Goal: Task Accomplishment & Management: Use online tool/utility

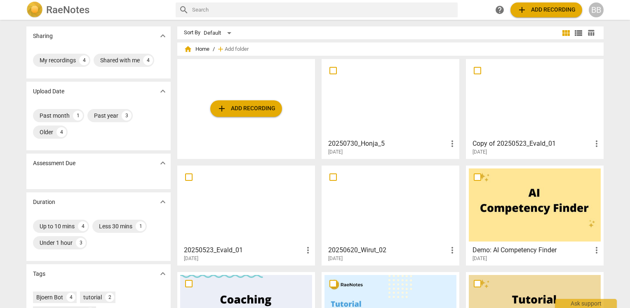
click at [385, 101] on div at bounding box center [391, 98] width 132 height 73
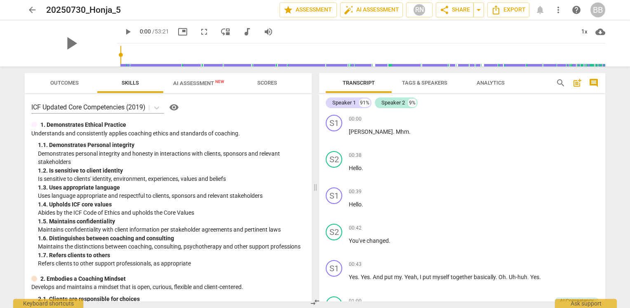
click at [30, 7] on span "arrow_back" at bounding box center [32, 10] width 10 height 10
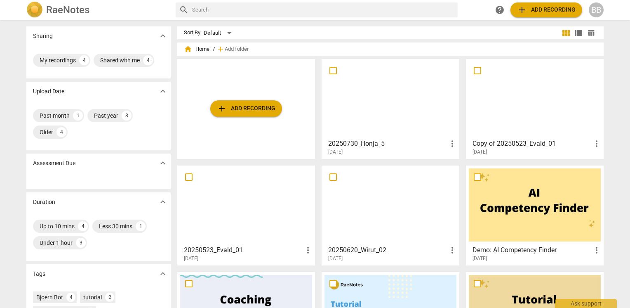
click at [267, 109] on span "add Add recording" at bounding box center [246, 109] width 59 height 10
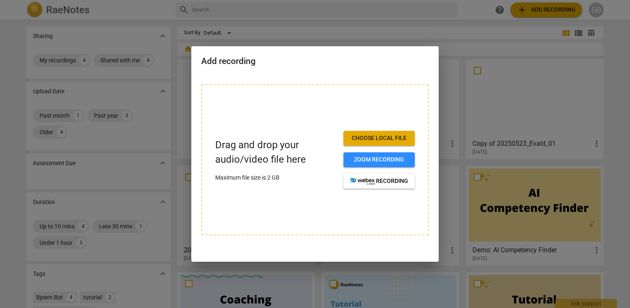
click at [370, 133] on button "Choose local file" at bounding box center [379, 138] width 71 height 15
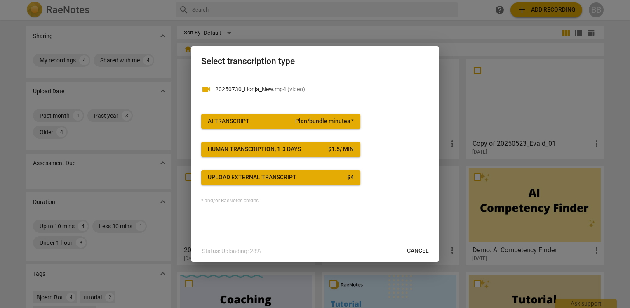
click at [305, 121] on span "Plan/bundle minutes *" at bounding box center [324, 121] width 59 height 8
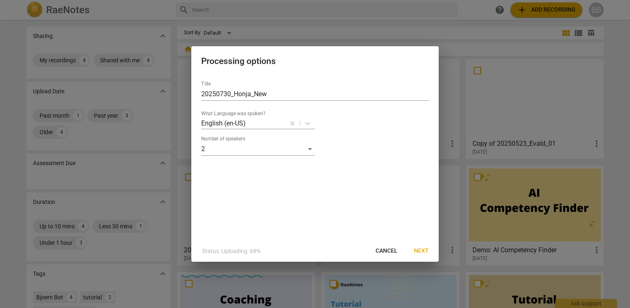
click at [422, 249] on span "Next" at bounding box center [421, 251] width 15 height 8
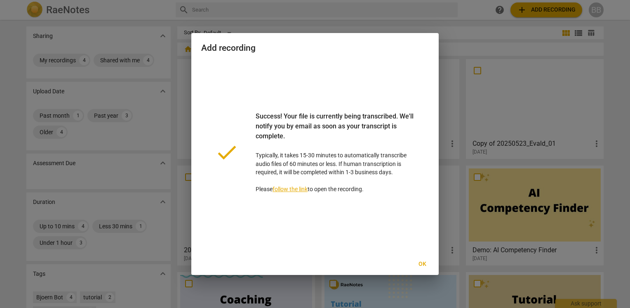
click at [453, 61] on div at bounding box center [315, 154] width 630 height 308
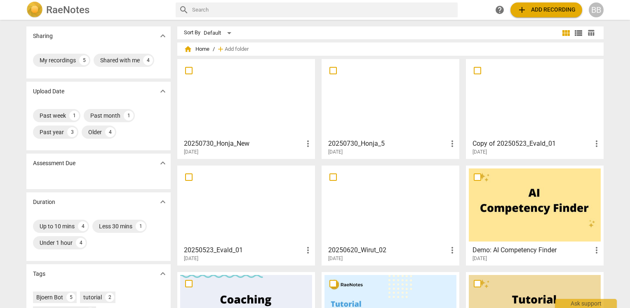
click at [252, 96] on div at bounding box center [246, 98] width 132 height 73
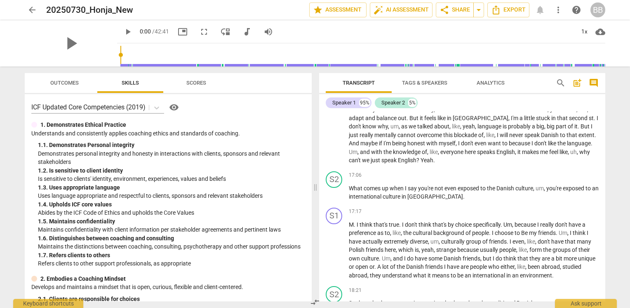
scroll to position [1133, 0]
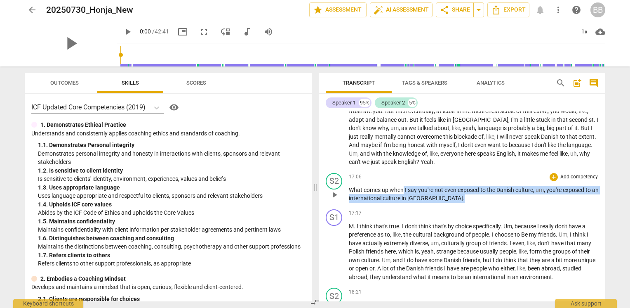
drag, startPoint x: 405, startPoint y: 189, endPoint x: 535, endPoint y: 194, distance: 130.5
click at [535, 194] on p "What comes up when I say you're not even exposed to the Danish culture , um , y…" at bounding box center [474, 194] width 250 height 17
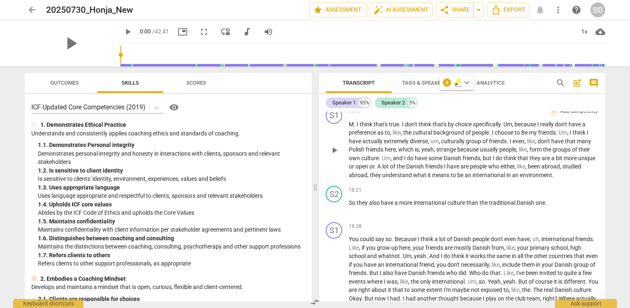
scroll to position [1238, 0]
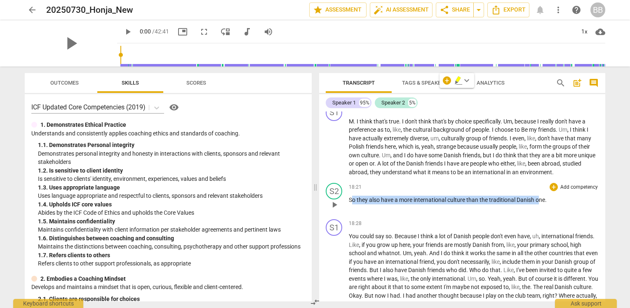
drag, startPoint x: 351, startPoint y: 196, endPoint x: 538, endPoint y: 190, distance: 186.6
click at [538, 190] on div "18:21 + Add competency keyboard_arrow_right So they also have a more internatio…" at bounding box center [474, 198] width 250 height 30
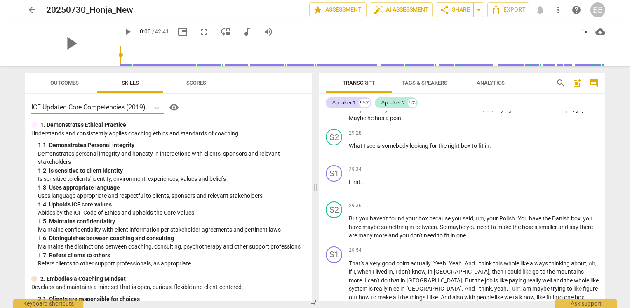
scroll to position [2207, 0]
click at [351, 156] on div "29:28 + Add competency keyboard_arrow_right What I see is somebody looking for …" at bounding box center [474, 143] width 250 height 30
click at [335, 154] on span "play_arrow" at bounding box center [335, 150] width 10 height 10
click at [335, 154] on span "pause" at bounding box center [335, 150] width 10 height 10
click at [335, 154] on span "play_arrow" at bounding box center [335, 150] width 10 height 10
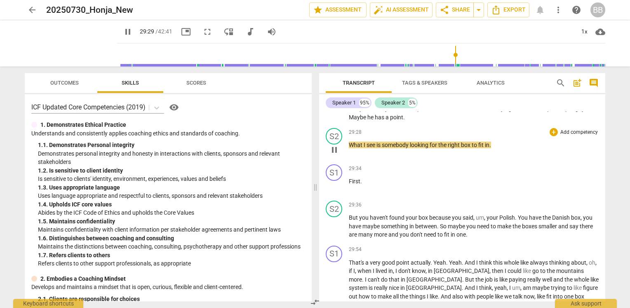
click at [335, 154] on span "pause" at bounding box center [335, 150] width 10 height 10
type input "1770"
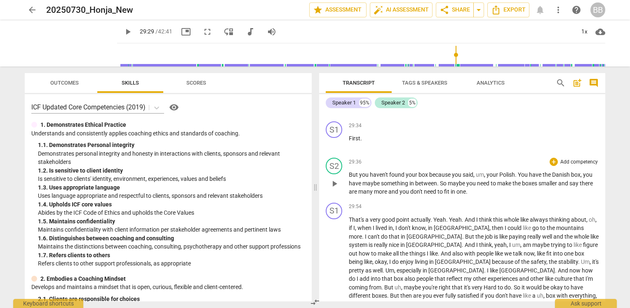
scroll to position [2251, 0]
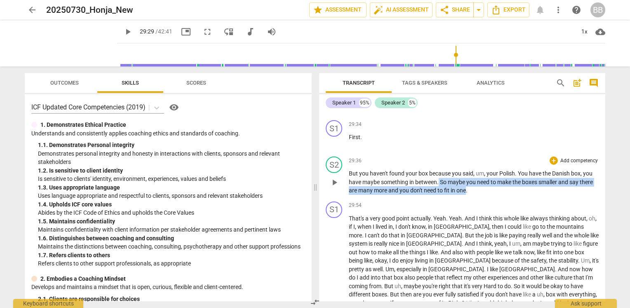
drag, startPoint x: 441, startPoint y: 186, endPoint x: 467, endPoint y: 193, distance: 27.1
click at [467, 193] on p "But you haven't found your box because you said , um , your Polish . You have t…" at bounding box center [474, 182] width 250 height 26
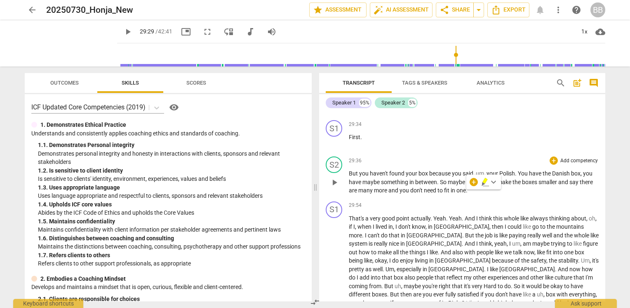
click at [443, 198] on div "S2 play_arrow pause 29:36 + Add competency keyboard_arrow_right But you haven't…" at bounding box center [462, 175] width 286 height 45
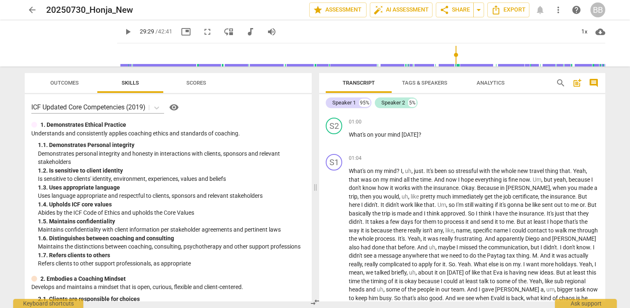
scroll to position [0, 0]
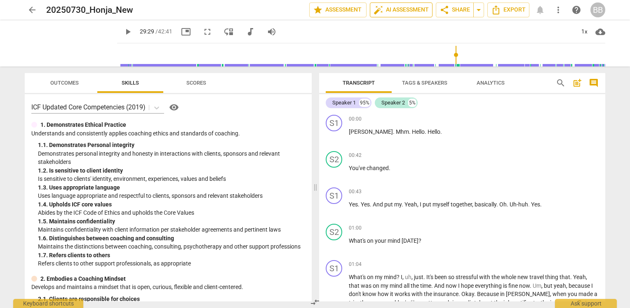
click at [401, 8] on span "auto_fix_high AI Assessment" at bounding box center [401, 10] width 55 height 10
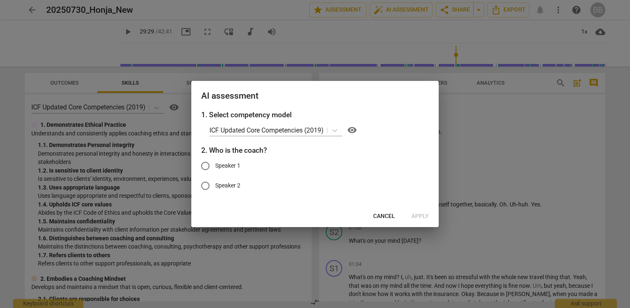
click at [231, 184] on span "Speaker 2" at bounding box center [227, 185] width 25 height 9
click at [215, 184] on input "Speaker 2" at bounding box center [206, 186] width 20 height 20
radio input "true"
click at [426, 214] on span "Apply" at bounding box center [420, 216] width 17 height 8
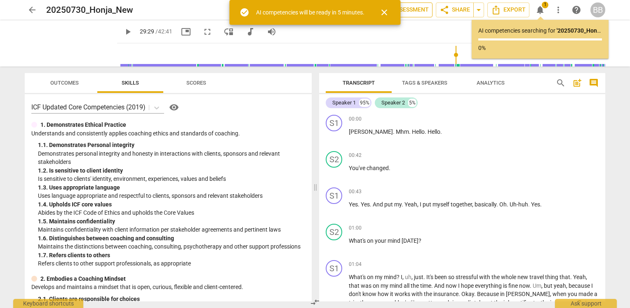
click at [411, 8] on span "auto_fix_high AI Assessment" at bounding box center [401, 10] width 55 height 10
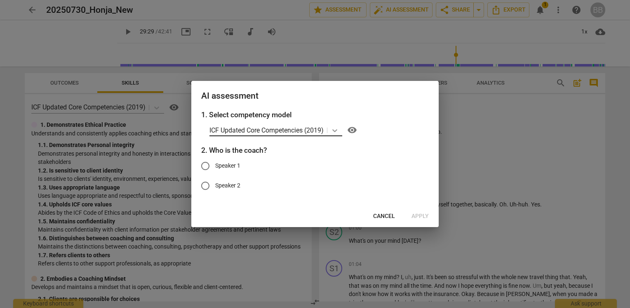
click at [337, 128] on icon at bounding box center [335, 130] width 8 height 8
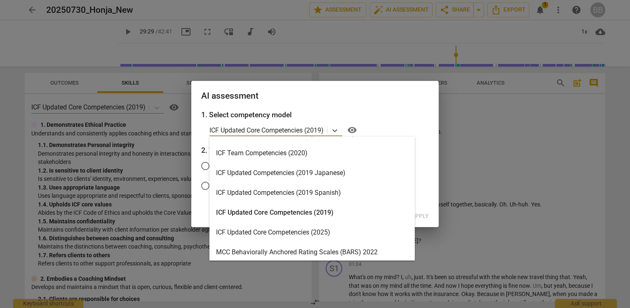
scroll to position [114, 0]
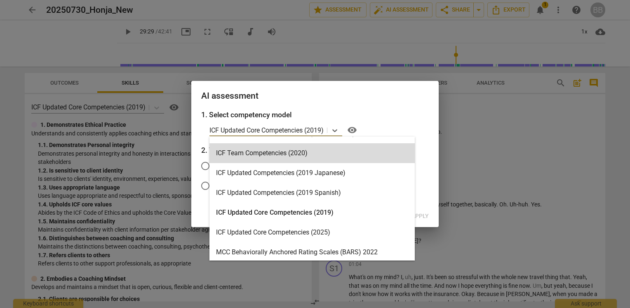
click at [434, 143] on div "1. Select competency model 19 results available. Use Up and Down to choose opti…" at bounding box center [315, 157] width 248 height 96
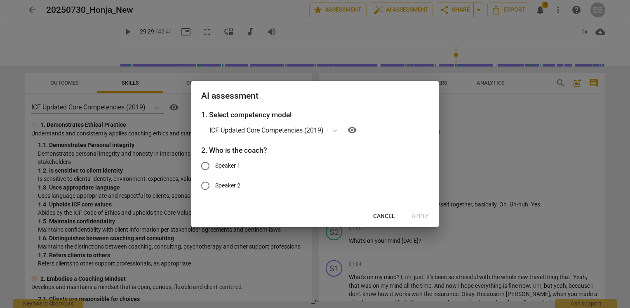
click at [226, 184] on span "Speaker 2" at bounding box center [227, 185] width 25 height 9
click at [215, 184] on input "Speaker 2" at bounding box center [206, 186] width 20 height 20
radio input "true"
click at [388, 215] on span "Cancel" at bounding box center [384, 216] width 22 height 8
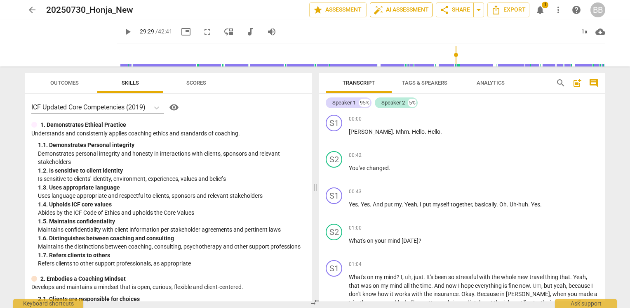
click at [386, 14] on span "auto_fix_high AI Assessment" at bounding box center [401, 10] width 55 height 10
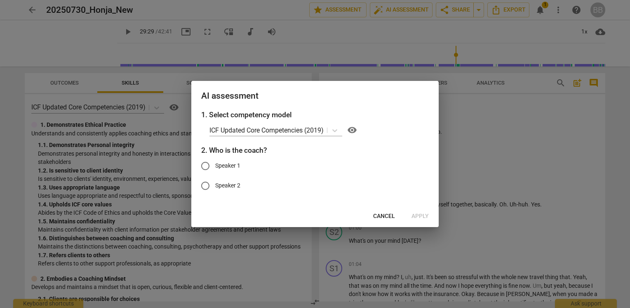
click at [230, 189] on span "Speaker 2" at bounding box center [227, 185] width 25 height 9
click at [215, 189] on input "Speaker 2" at bounding box center [206, 186] width 20 height 20
radio input "true"
click at [420, 215] on span "Apply" at bounding box center [420, 216] width 17 height 8
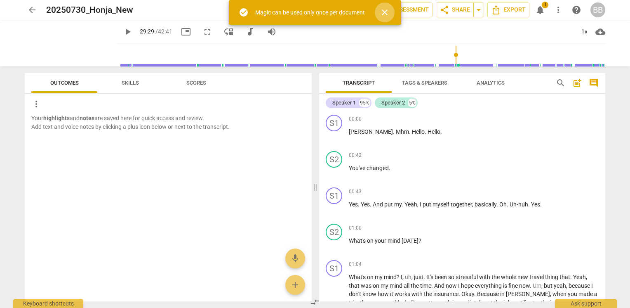
click at [385, 15] on span "close" at bounding box center [385, 12] width 10 height 10
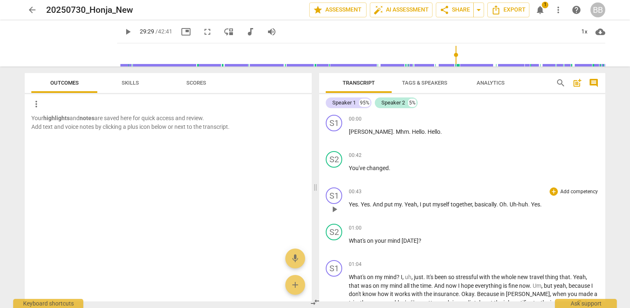
click at [442, 189] on div "00:43 + Add competency keyboard_arrow_right" at bounding box center [474, 191] width 250 height 8
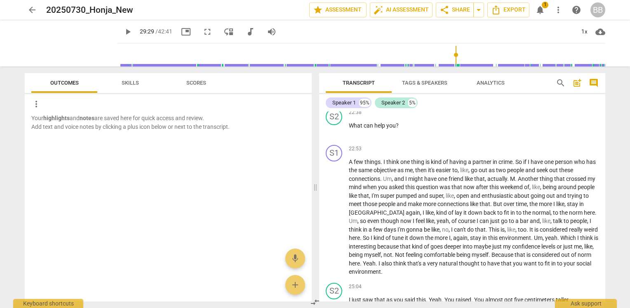
scroll to position [1677, 0]
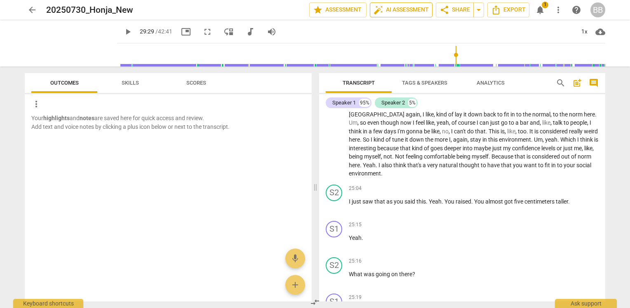
click at [383, 13] on span "auto_fix_high AI Assessment" at bounding box center [401, 10] width 55 height 10
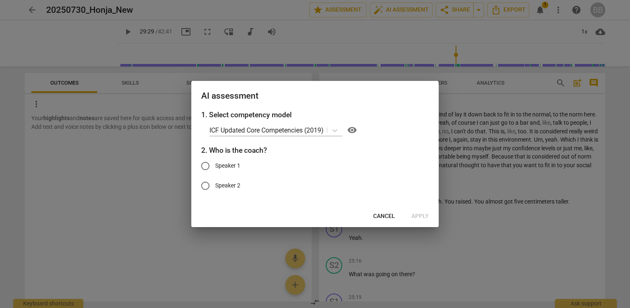
click at [234, 187] on span "Speaker 2" at bounding box center [227, 185] width 25 height 9
click at [215, 187] on input "Speaker 2" at bounding box center [206, 186] width 20 height 20
radio input "true"
click at [417, 215] on span "Apply" at bounding box center [420, 216] width 17 height 8
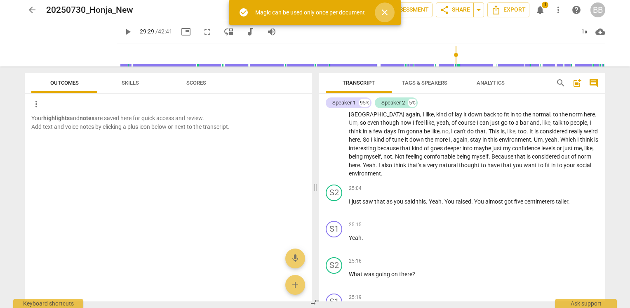
click at [391, 12] on span "close" at bounding box center [385, 12] width 20 height 10
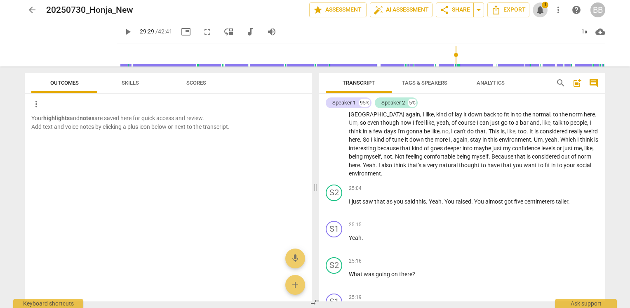
click at [540, 13] on span "notifications" at bounding box center [540, 10] width 10 height 10
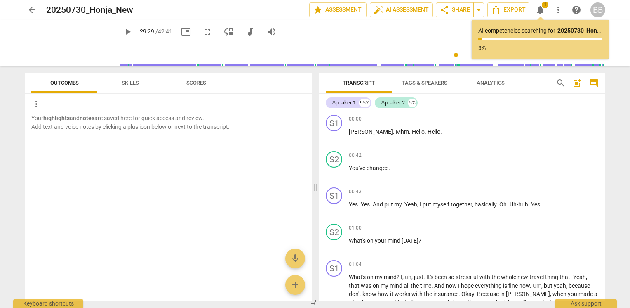
scroll to position [1, 0]
click at [505, 32] on p "AI competencies searching for ' 20250730_Honja_New ' ..." at bounding box center [541, 30] width 124 height 9
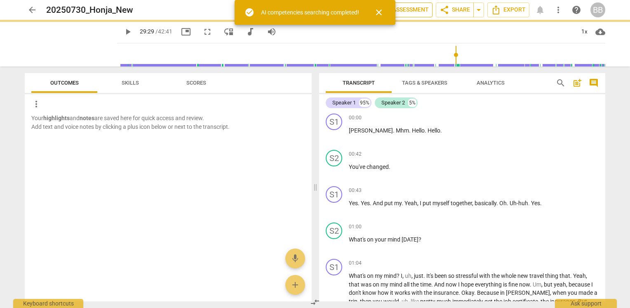
type input "1770"
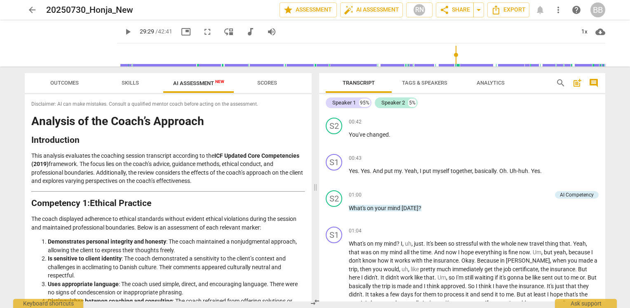
scroll to position [0, 0]
